Goal: Information Seeking & Learning: Learn about a topic

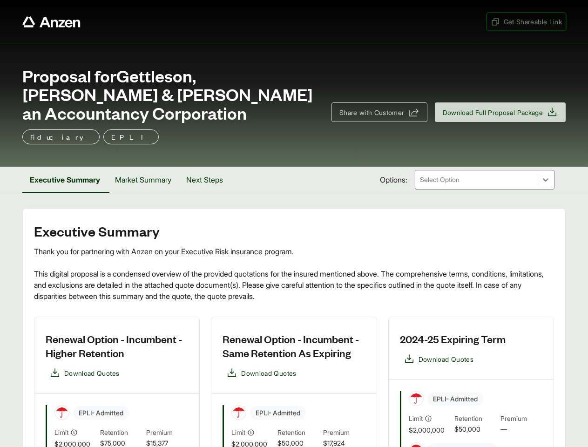
click at [525, 21] on span "Get Shareable Link" at bounding box center [525, 22] width 71 height 10
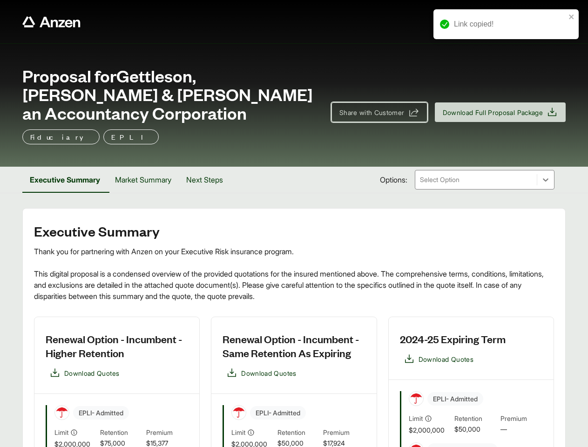
click at [375, 112] on span "Share with Customer" at bounding box center [371, 112] width 65 height 10
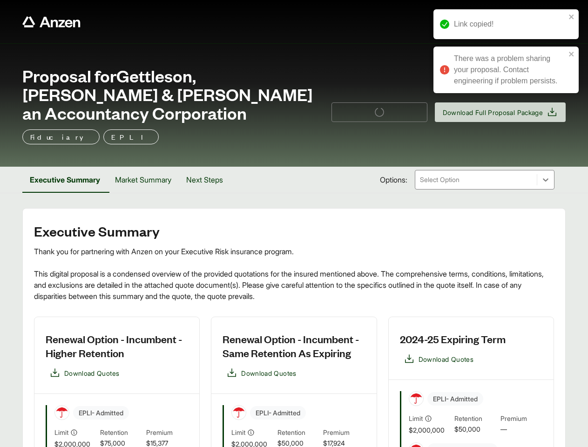
click at [66, 180] on button "Executive Summary" at bounding box center [64, 180] width 85 height 26
click at [146, 180] on button "Market Summary" at bounding box center [142, 180] width 71 height 26
click at [209, 180] on button "Next Steps" at bounding box center [204, 180] width 52 height 26
